Goal: Task Accomplishment & Management: Manage account settings

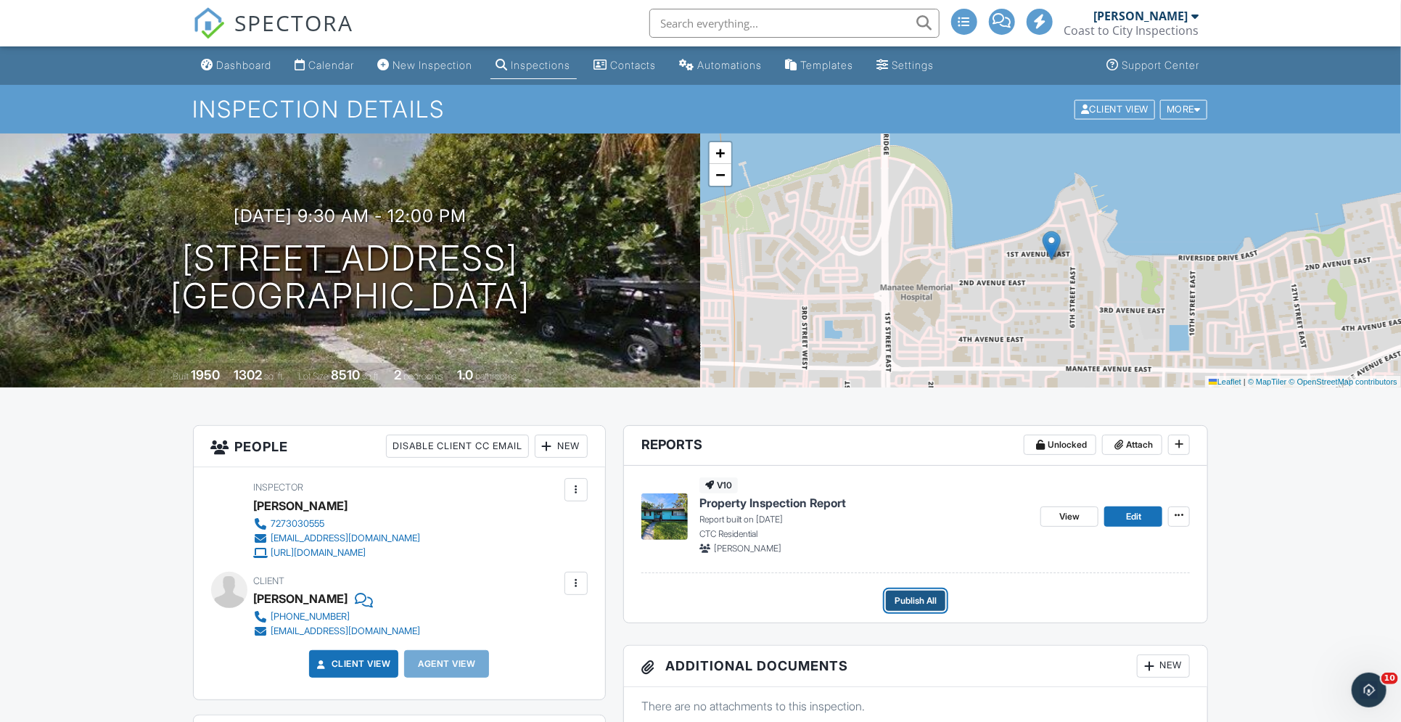
click at [918, 599] on span "Publish All" at bounding box center [916, 600] width 42 height 15
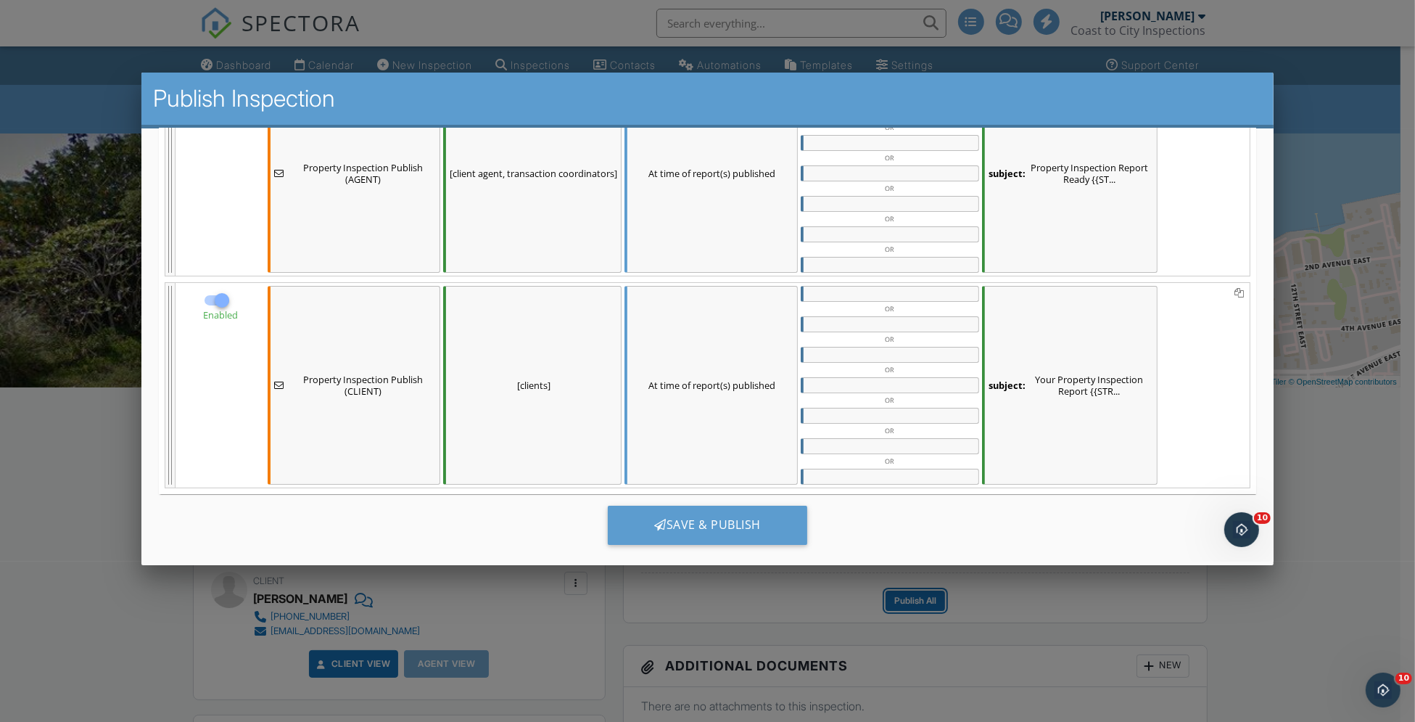
scroll to position [310, 0]
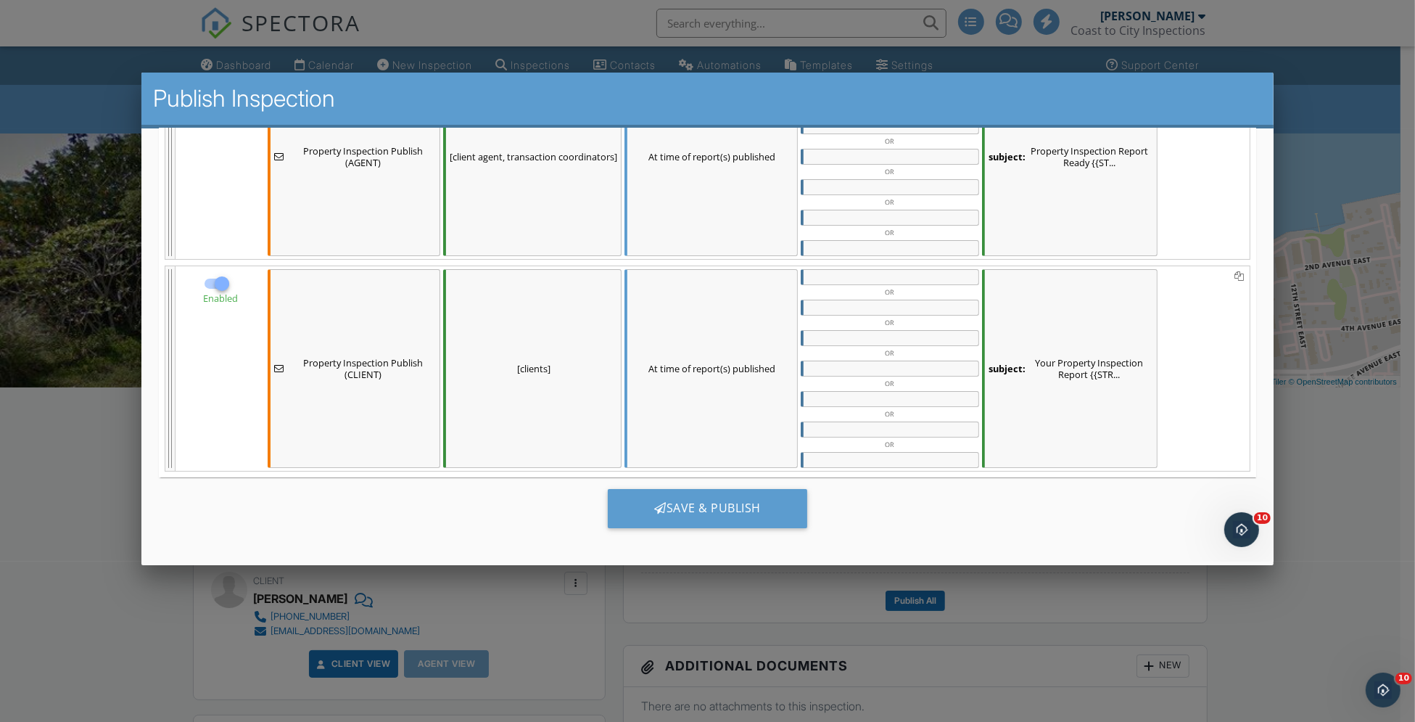
click at [1060, 369] on div "subject: Your Property Inspection Report {{STR..." at bounding box center [1070, 367] width 176 height 199
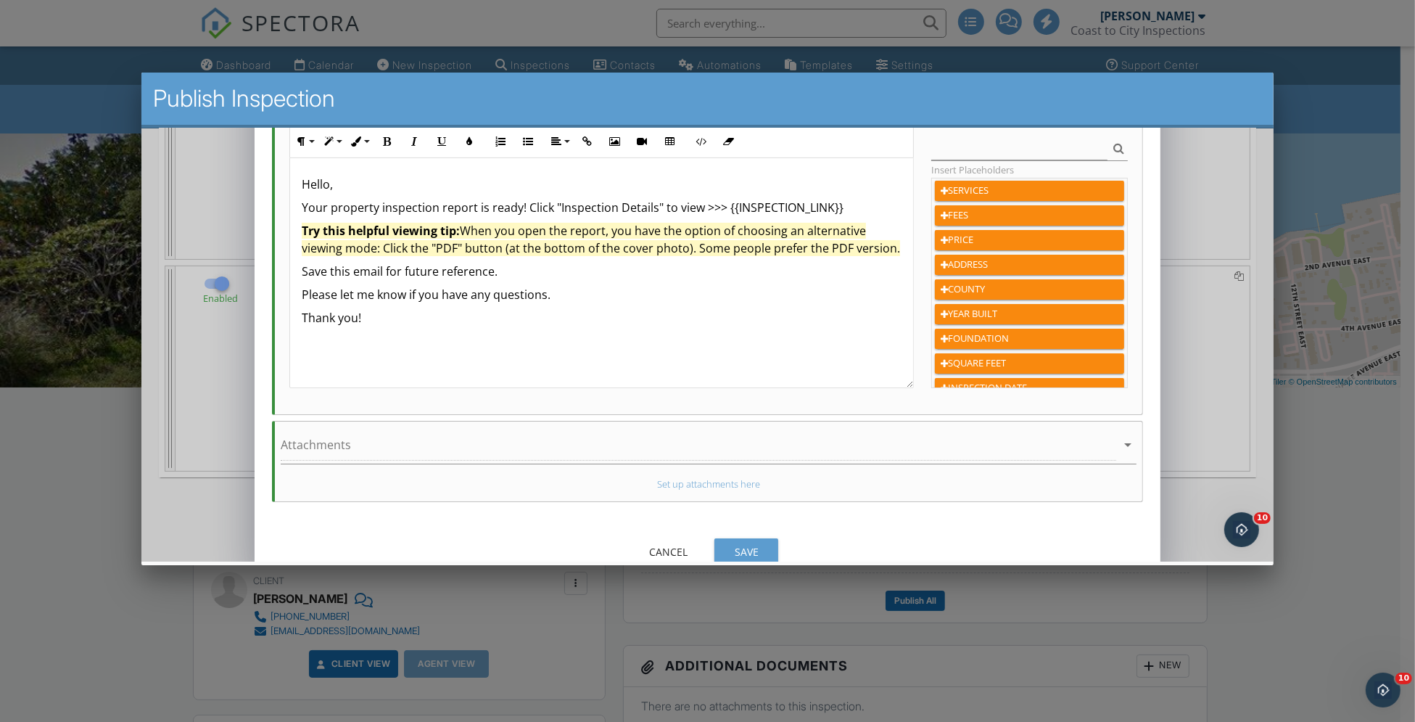
scroll to position [327, 0]
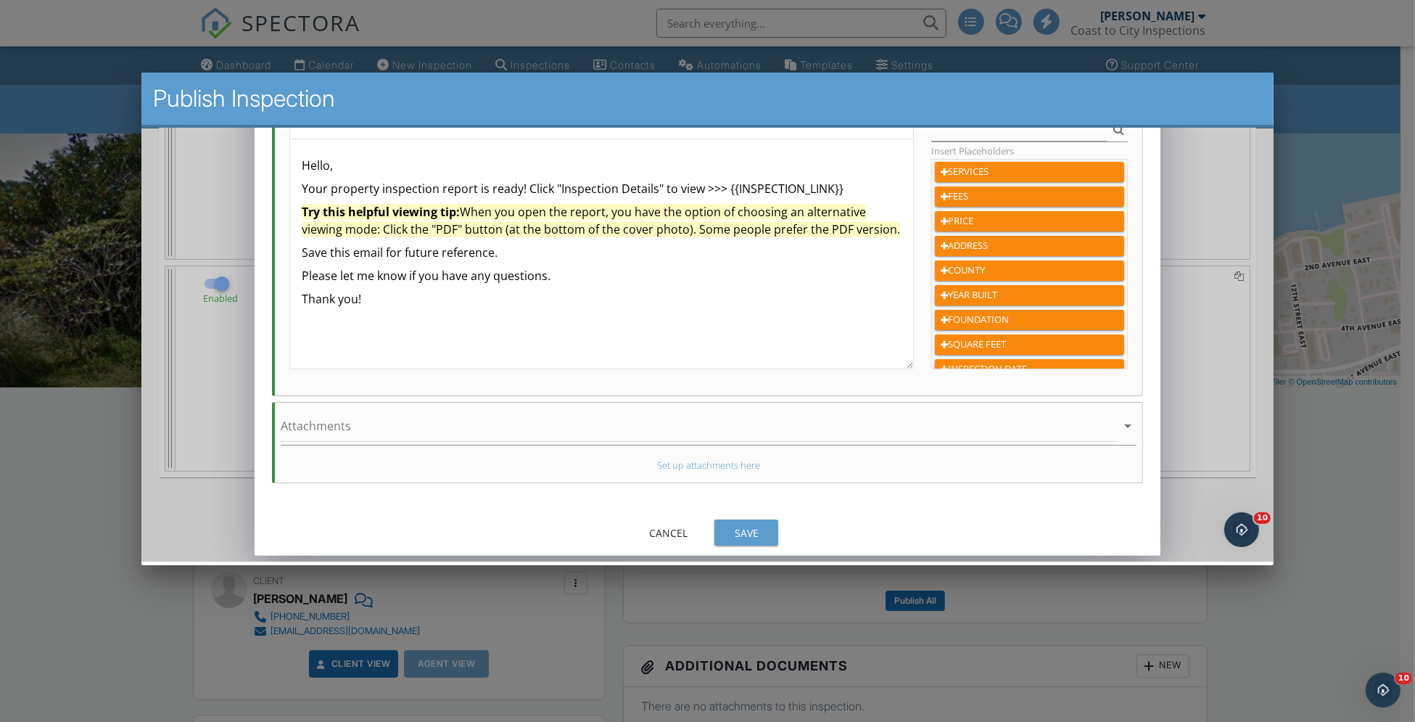
click at [746, 525] on div "Save" at bounding box center [746, 532] width 41 height 15
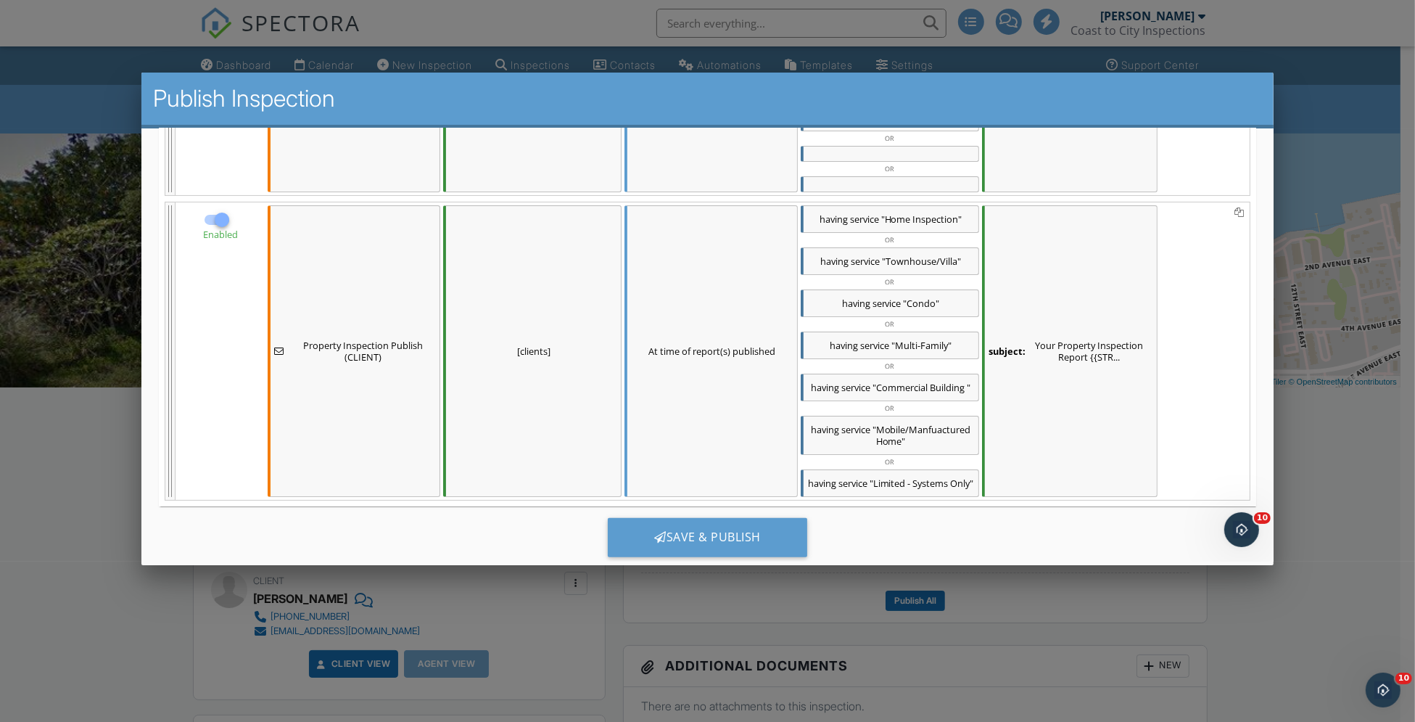
scroll to position [414, 0]
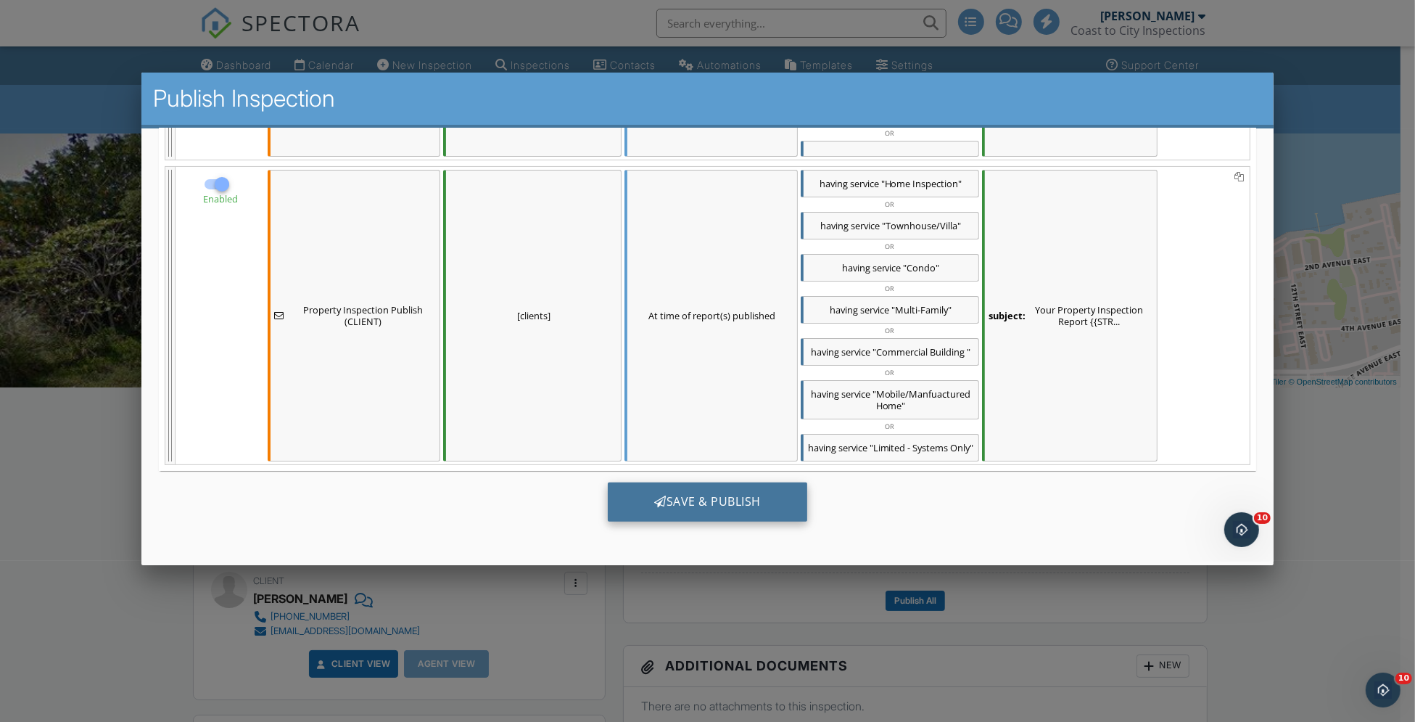
click at [733, 501] on div "Save & Publish" at bounding box center [708, 501] width 200 height 39
